Goal: Check status

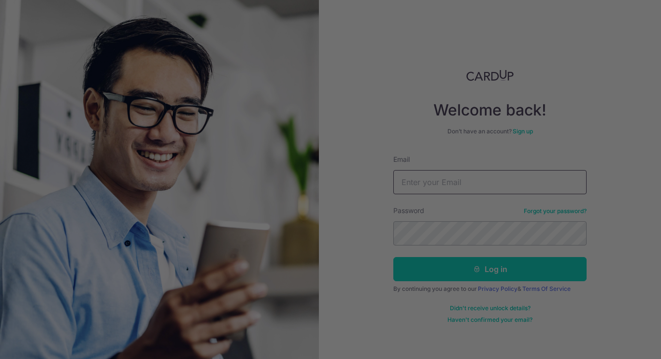
type input "[PERSON_NAME][EMAIL_ADDRESS][DOMAIN_NAME]"
click at [474, 274] on div at bounding box center [334, 181] width 668 height 363
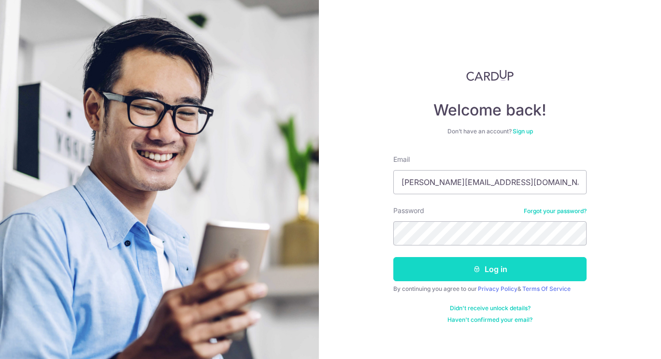
click at [485, 267] on button "Log in" at bounding box center [489, 269] width 193 height 24
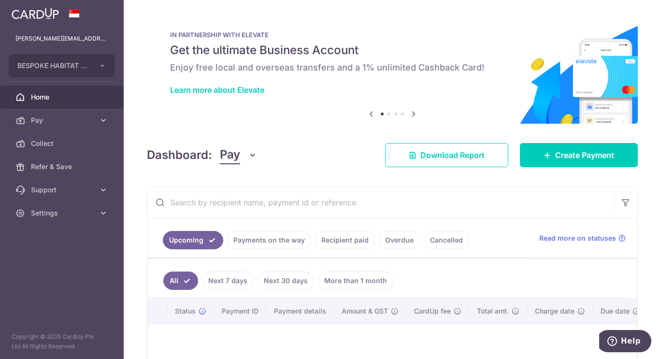
scroll to position [87, 0]
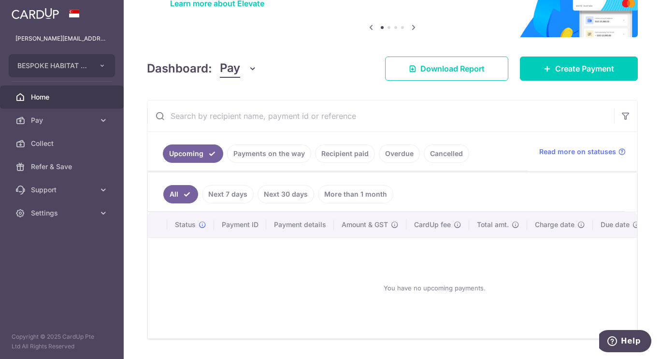
click at [254, 151] on link "Payments on the way" at bounding box center [269, 154] width 84 height 18
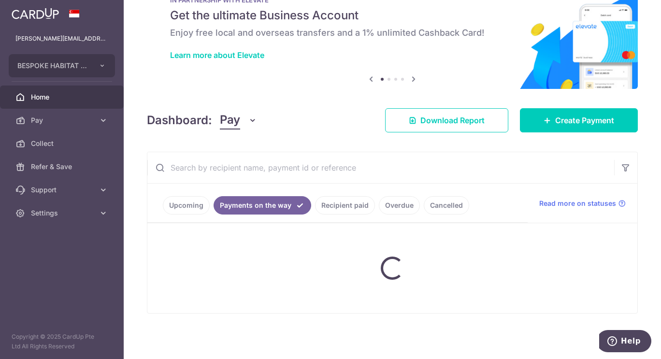
scroll to position [11, 0]
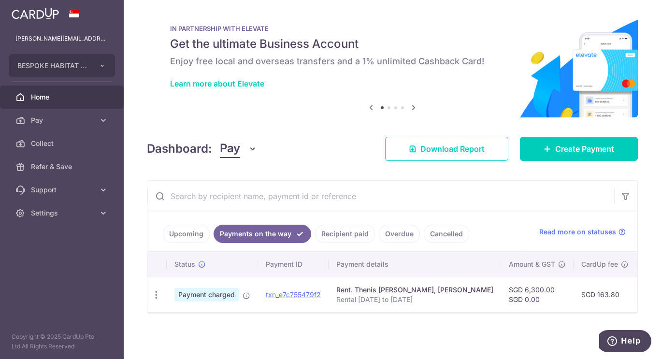
click at [342, 226] on link "Recipient paid" at bounding box center [345, 234] width 60 height 18
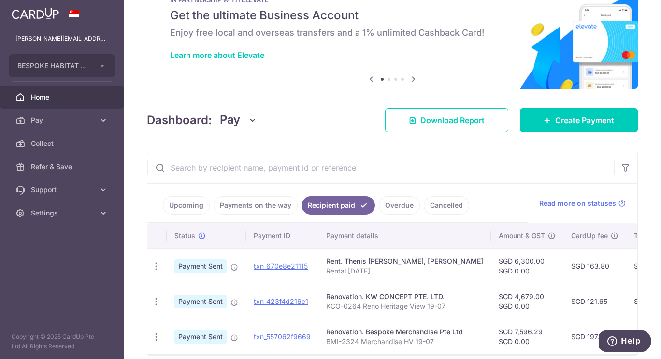
scroll to position [82, 0]
